Goal: Task Accomplishment & Management: Use online tool/utility

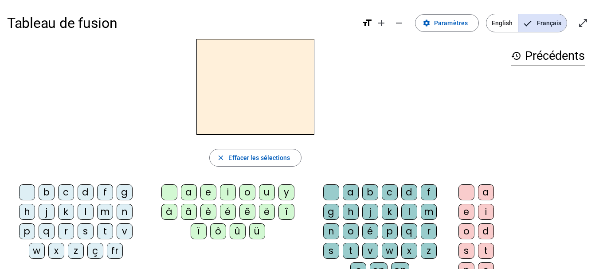
click at [28, 233] on div "p" at bounding box center [27, 231] width 16 height 16
click at [208, 190] on div "e" at bounding box center [208, 192] width 16 height 16
click at [350, 188] on div "a" at bounding box center [350, 192] width 16 height 16
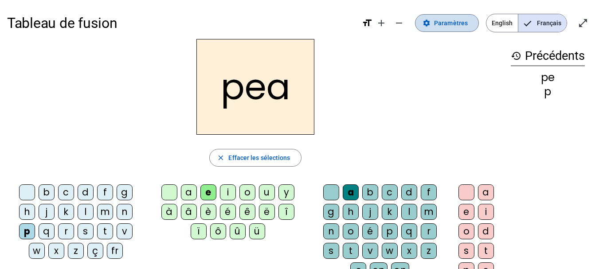
click at [428, 22] on mat-icon "settings" at bounding box center [426, 23] width 8 height 8
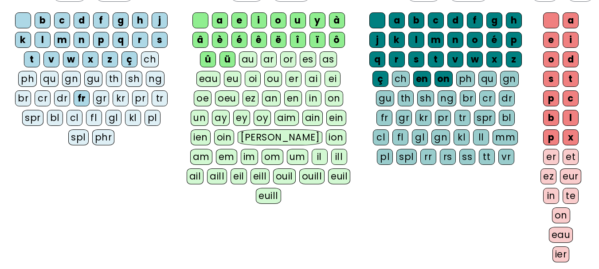
scroll to position [95, 0]
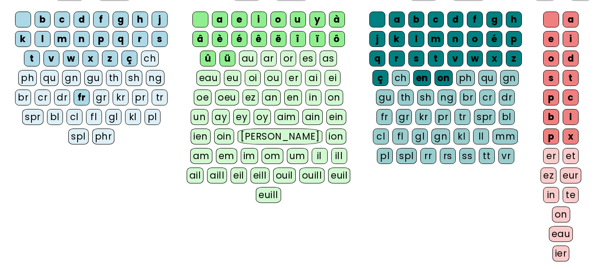
click at [564, 234] on div "eau" at bounding box center [561, 234] width 24 height 16
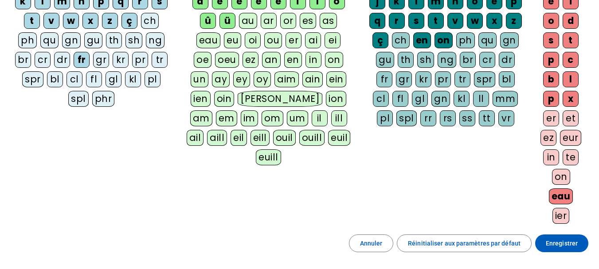
scroll to position [133, 0]
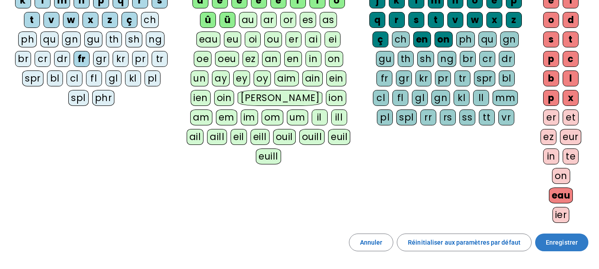
click at [556, 242] on span "Enregistrer" at bounding box center [561, 242] width 32 height 11
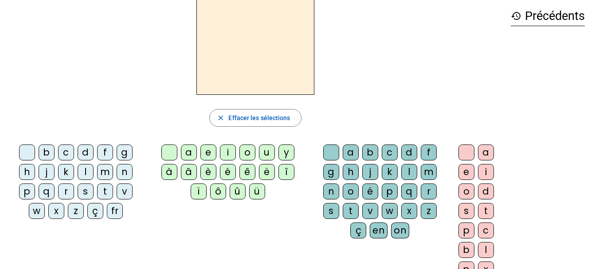
scroll to position [45, 0]
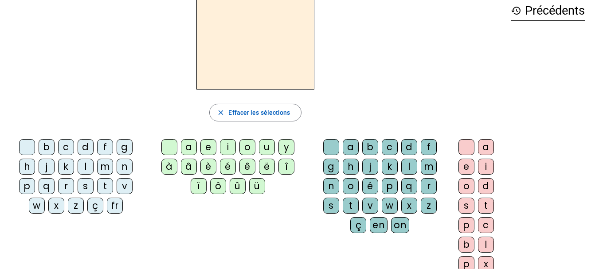
click at [23, 186] on div "p" at bounding box center [27, 186] width 16 height 16
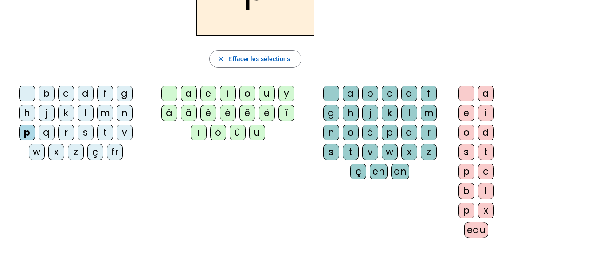
scroll to position [100, 0]
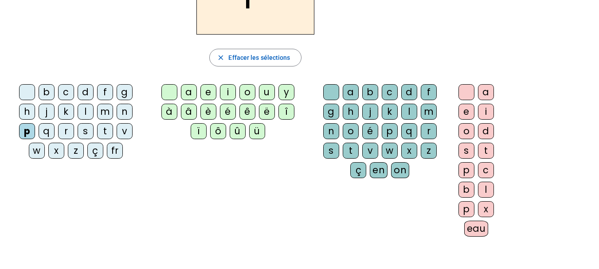
click at [481, 225] on div "eau" at bounding box center [476, 229] width 24 height 16
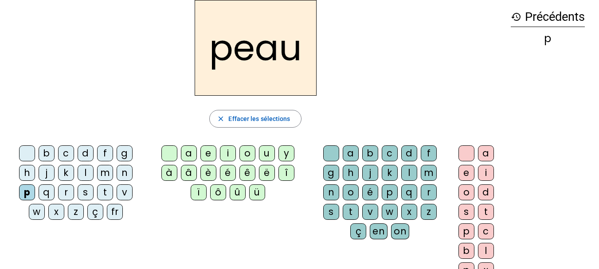
scroll to position [35, 0]
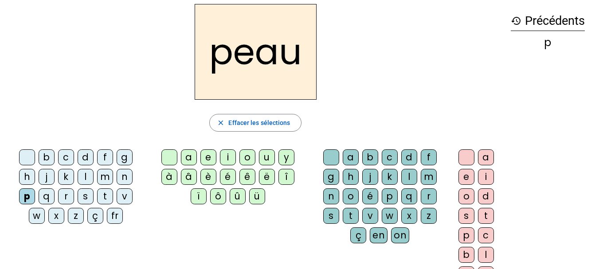
click at [46, 159] on div "b" at bounding box center [47, 157] width 16 height 16
click at [86, 198] on div "s" at bounding box center [86, 196] width 16 height 16
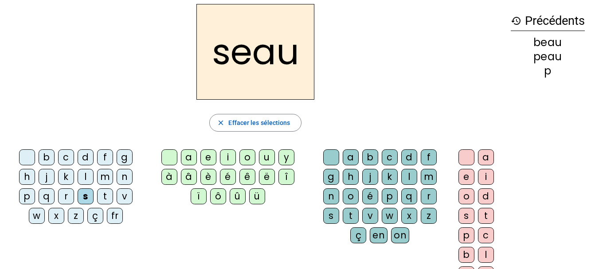
click at [125, 195] on div "v" at bounding box center [125, 196] width 16 height 16
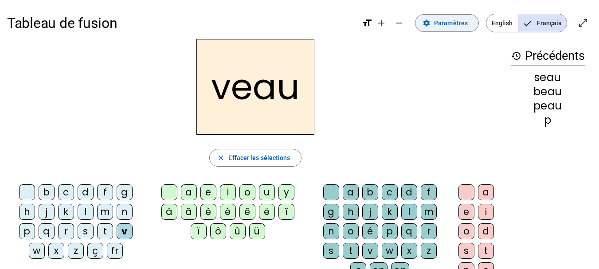
click at [443, 23] on span "Paramètres" at bounding box center [451, 23] width 34 height 11
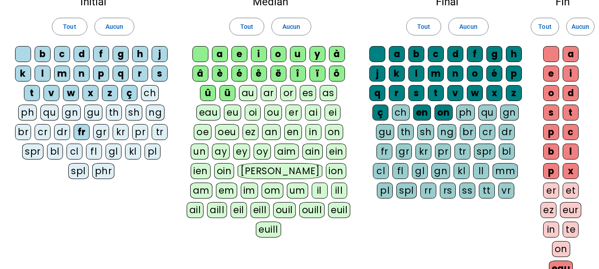
scroll to position [64, 0]
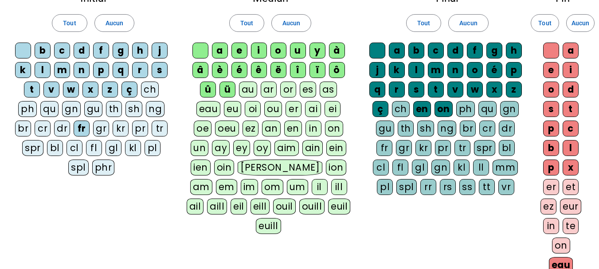
click at [221, 101] on div "eau" at bounding box center [208, 109] width 24 height 16
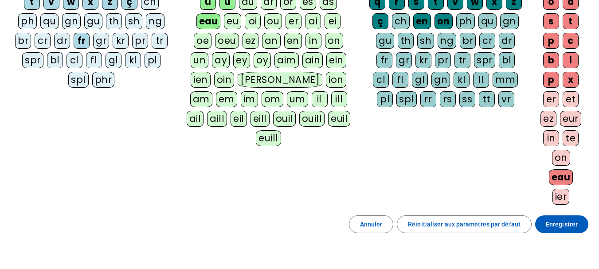
scroll to position [156, 0]
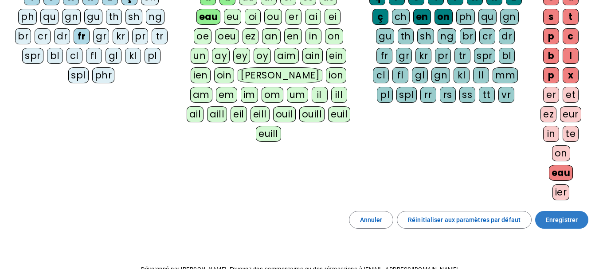
click at [556, 218] on span "Enregistrer" at bounding box center [561, 219] width 32 height 11
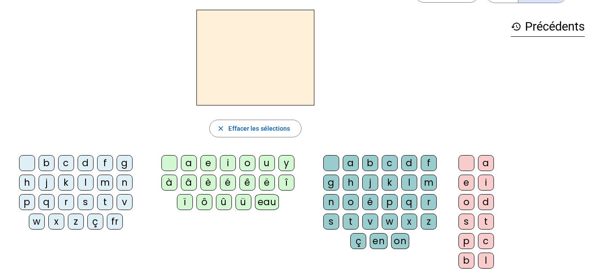
scroll to position [30, 0]
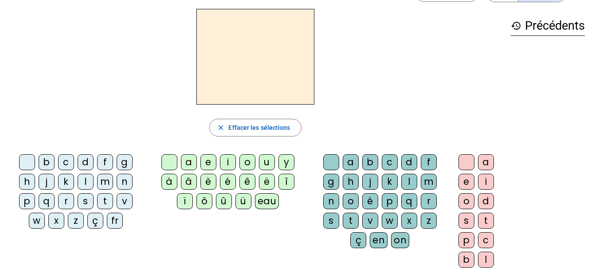
click at [29, 202] on div "p" at bounding box center [27, 201] width 16 height 16
click at [260, 206] on div "eau" at bounding box center [267, 201] width 24 height 16
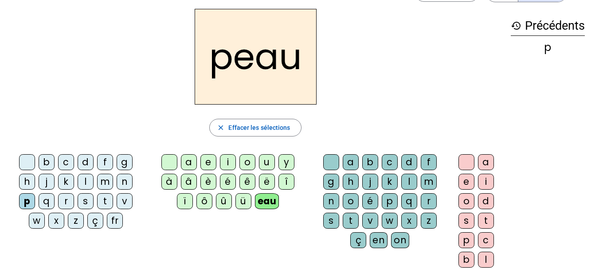
click at [121, 202] on div "v" at bounding box center [125, 201] width 16 height 16
